Goal: Information Seeking & Learning: Learn about a topic

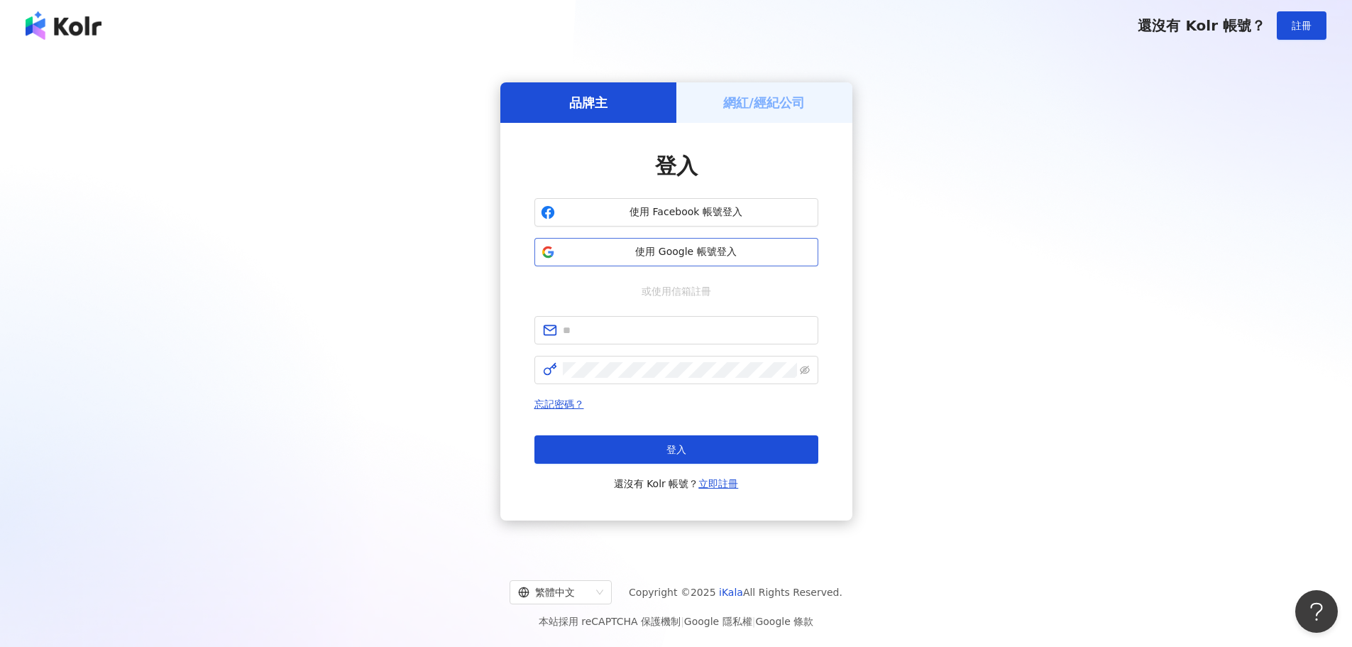
click at [681, 241] on button "使用 Google 帳號登入" at bounding box center [677, 252] width 284 height 28
